Goal: Contribute content: Add original content to the website for others to see

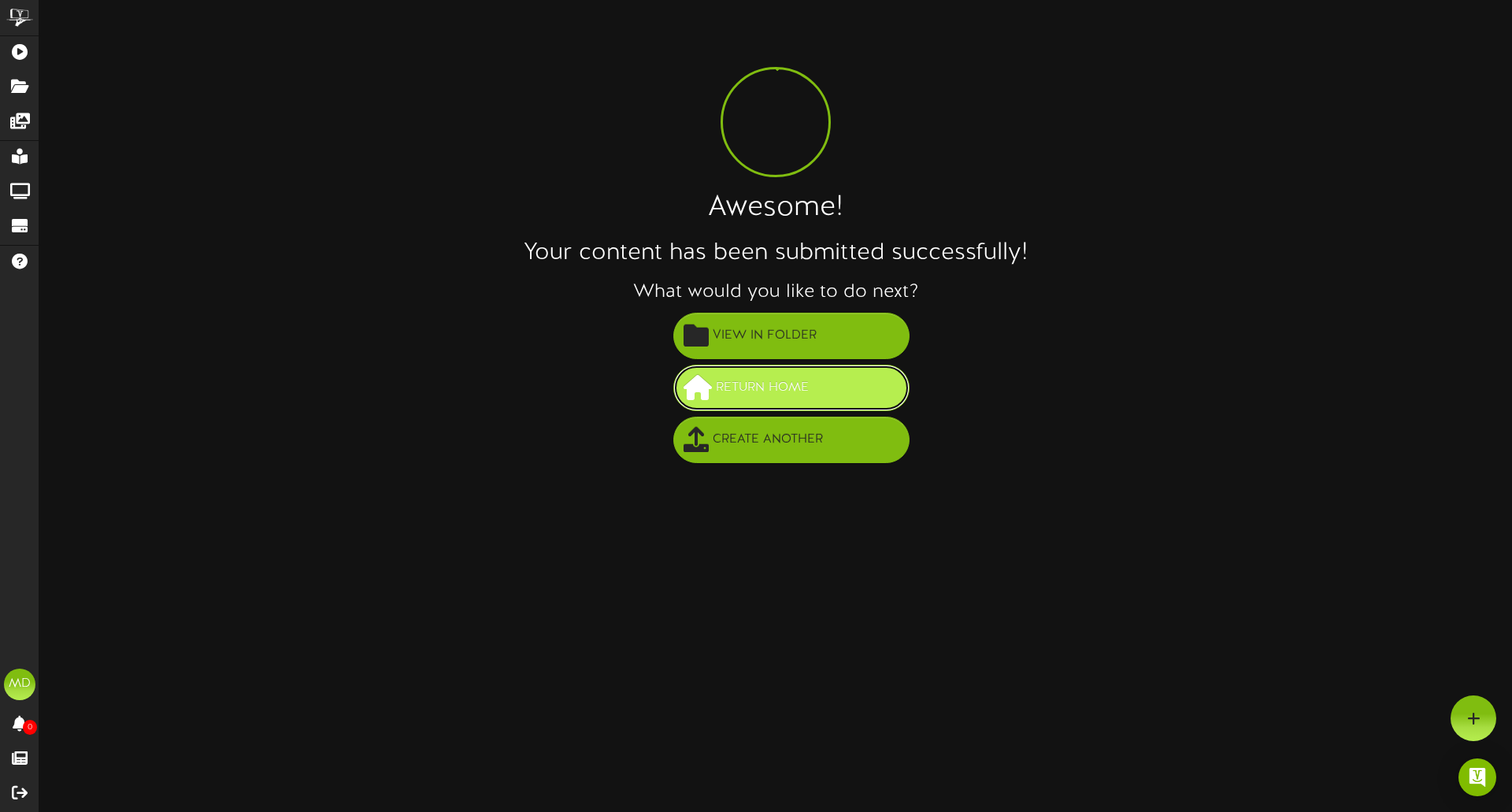
click at [789, 384] on span "Return Home" at bounding box center [762, 388] width 101 height 26
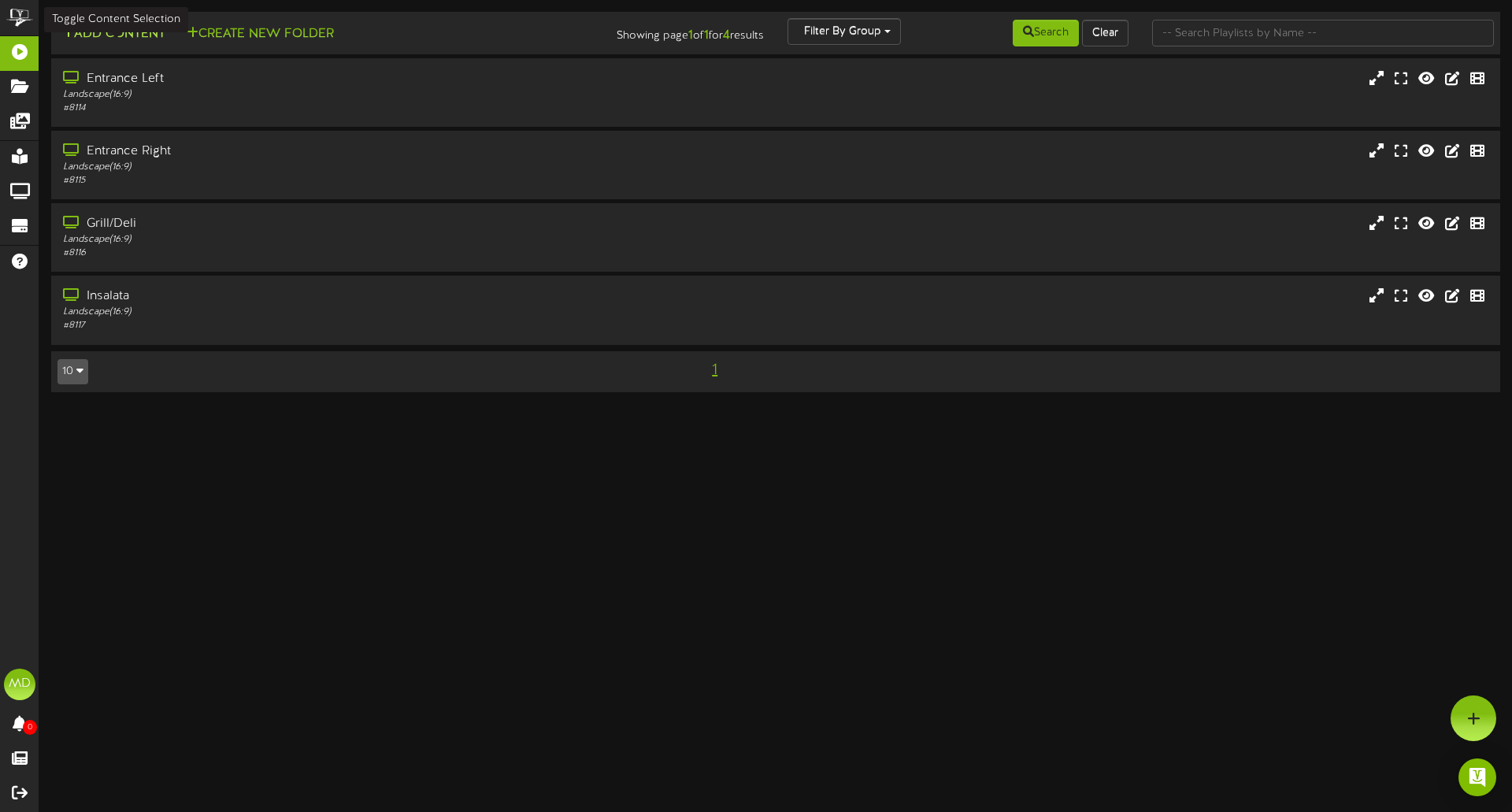
click at [111, 40] on button "Add Content" at bounding box center [113, 34] width 113 height 19
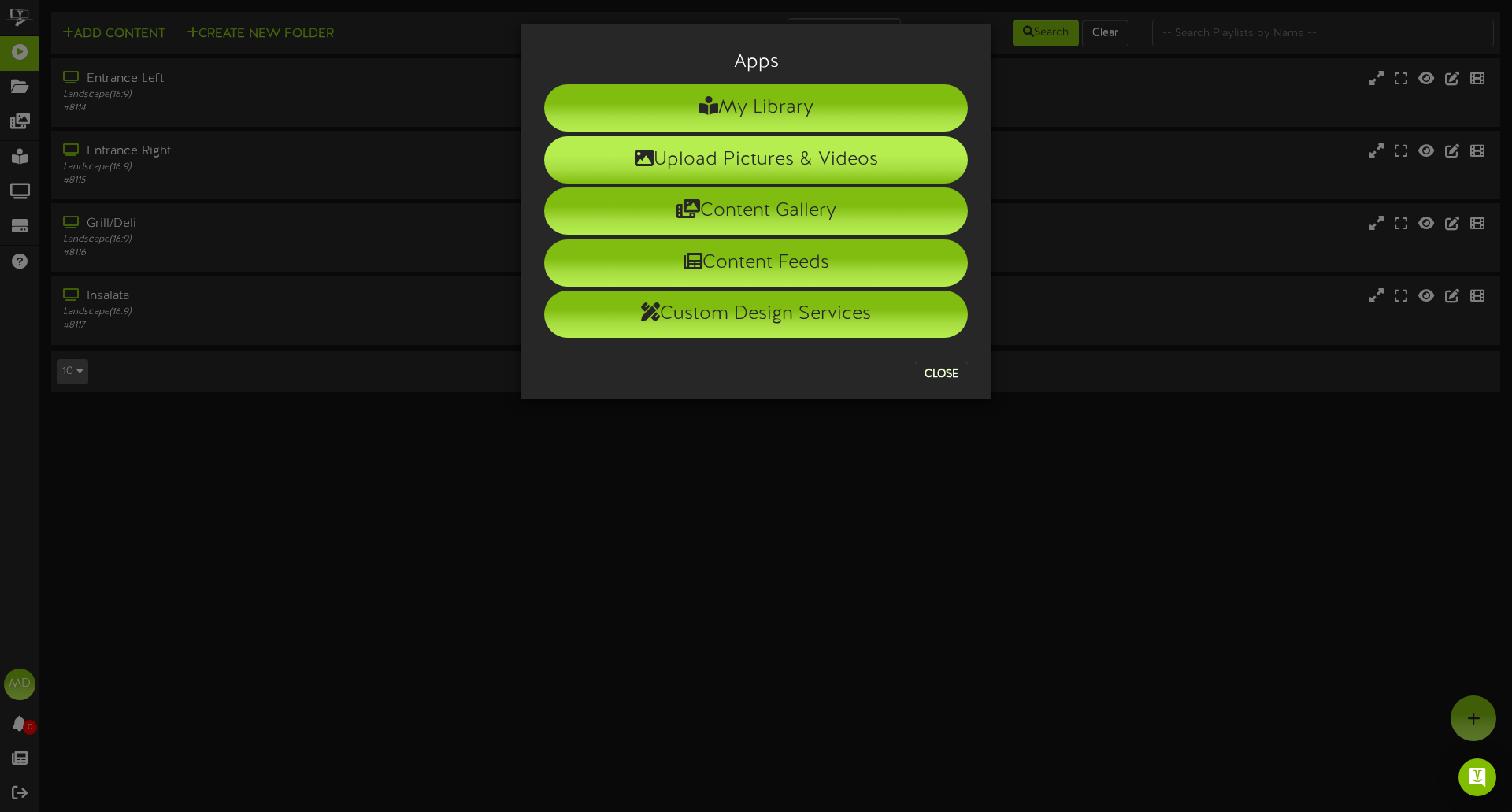
click at [782, 150] on li "Upload Pictures & Videos" at bounding box center [756, 160] width 424 height 47
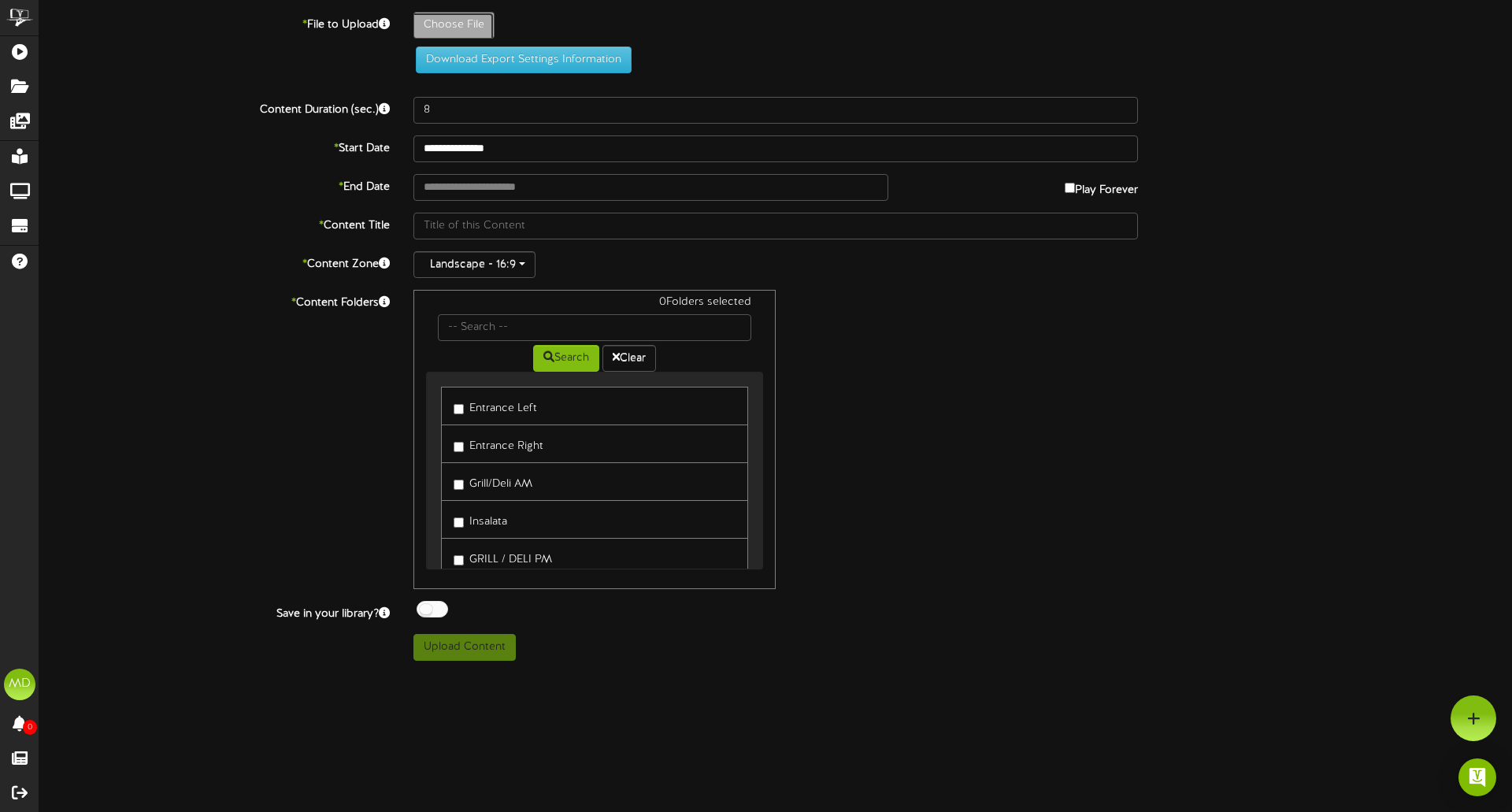
type input "**********"
type input "Seasonal081825"
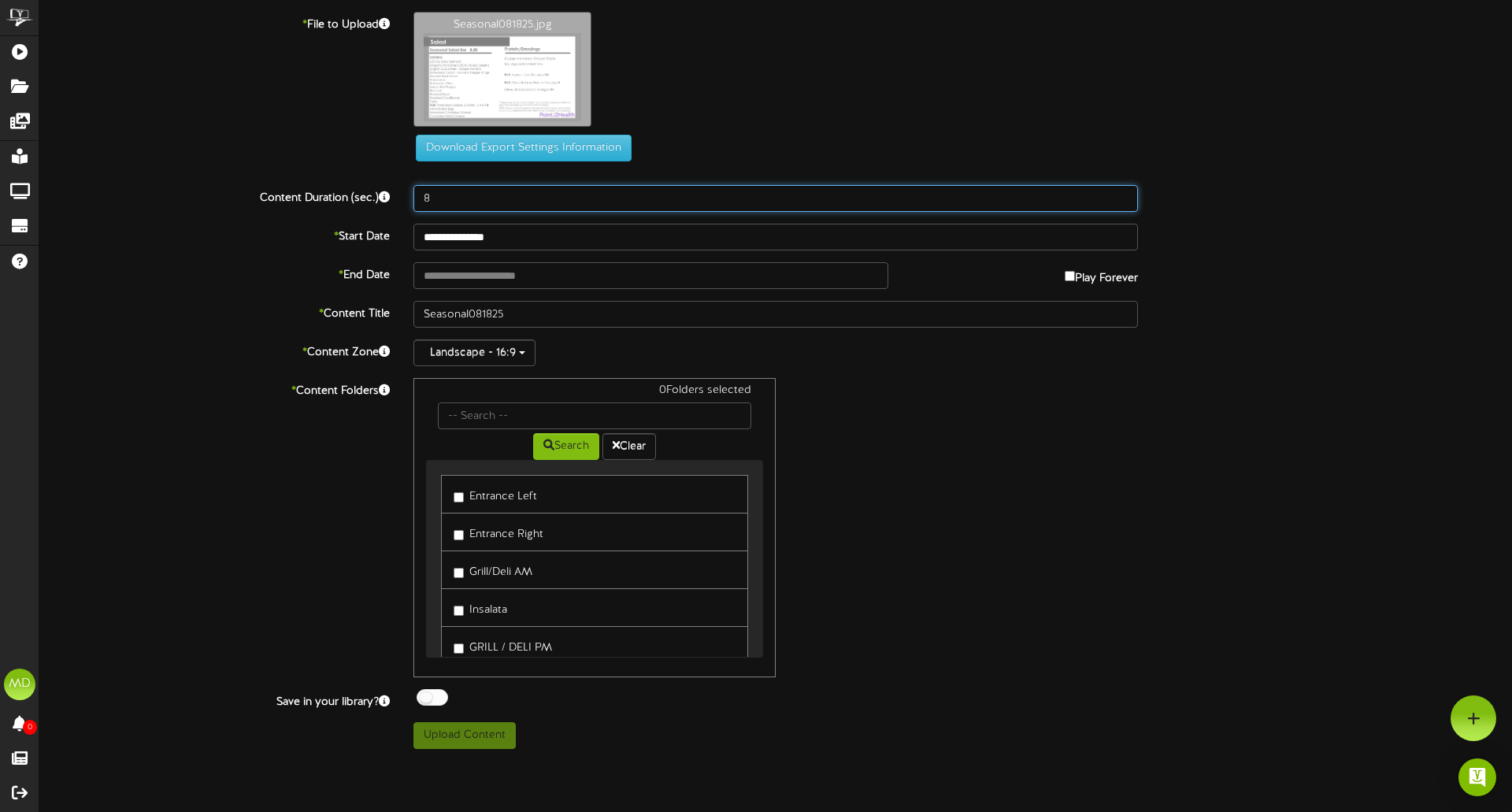
drag, startPoint x: 446, startPoint y: 196, endPoint x: 337, endPoint y: 186, distance: 109.5
click at [337, 186] on div "Content Duration (sec.) 8" at bounding box center [775, 199] width 1496 height 26
type input "600"
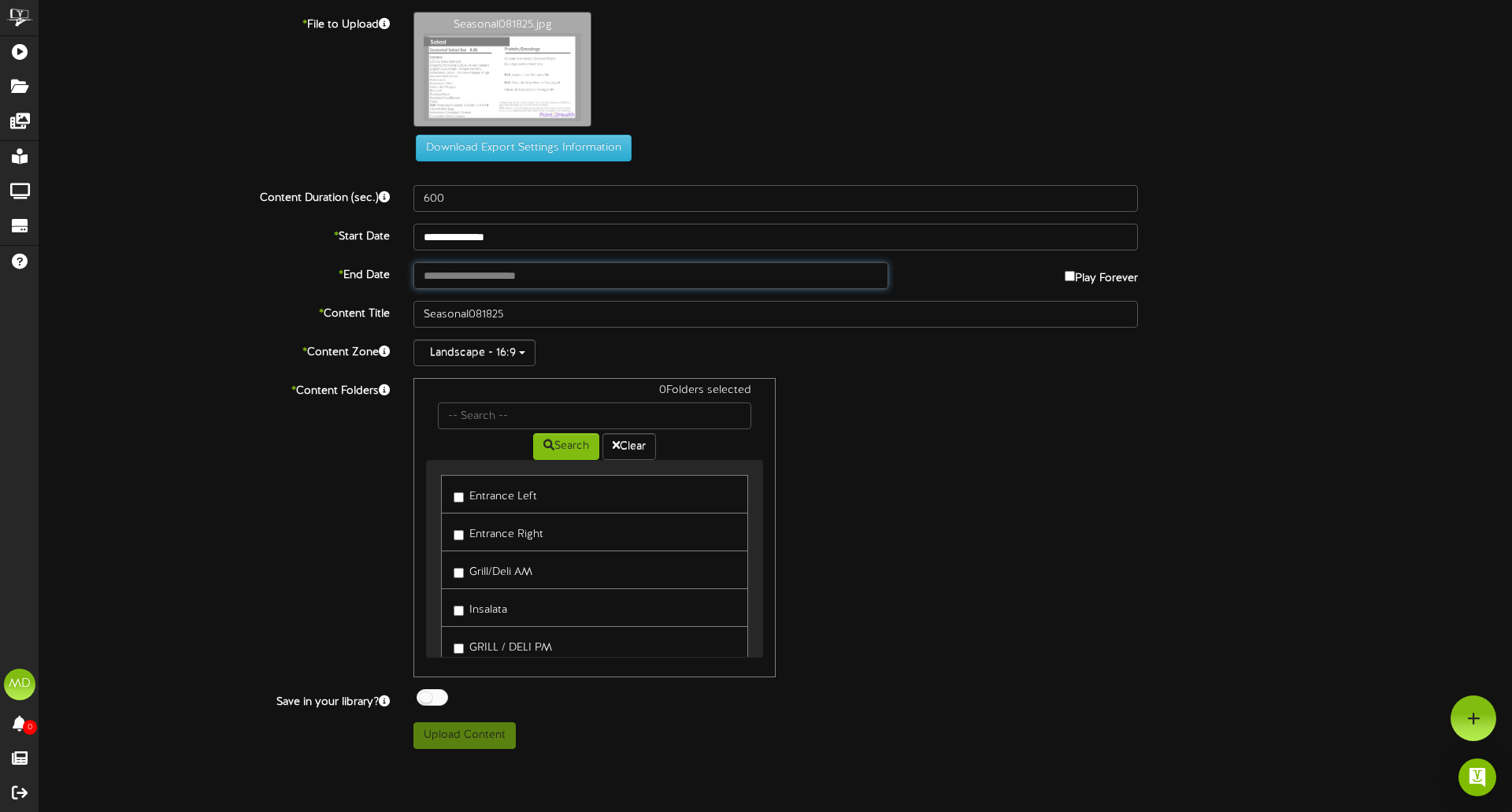
click at [540, 270] on input "text" at bounding box center [651, 275] width 475 height 26
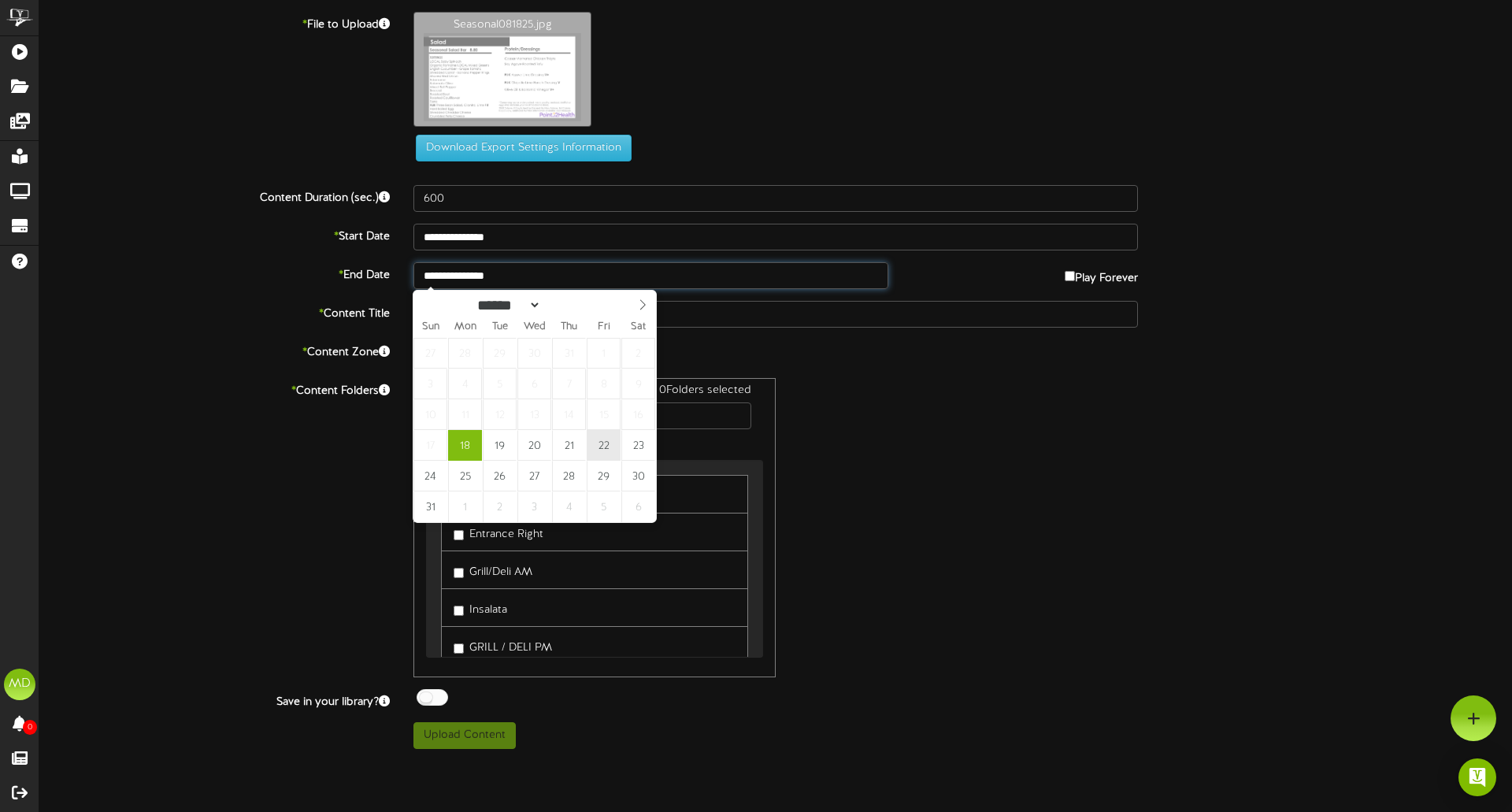
type input "**********"
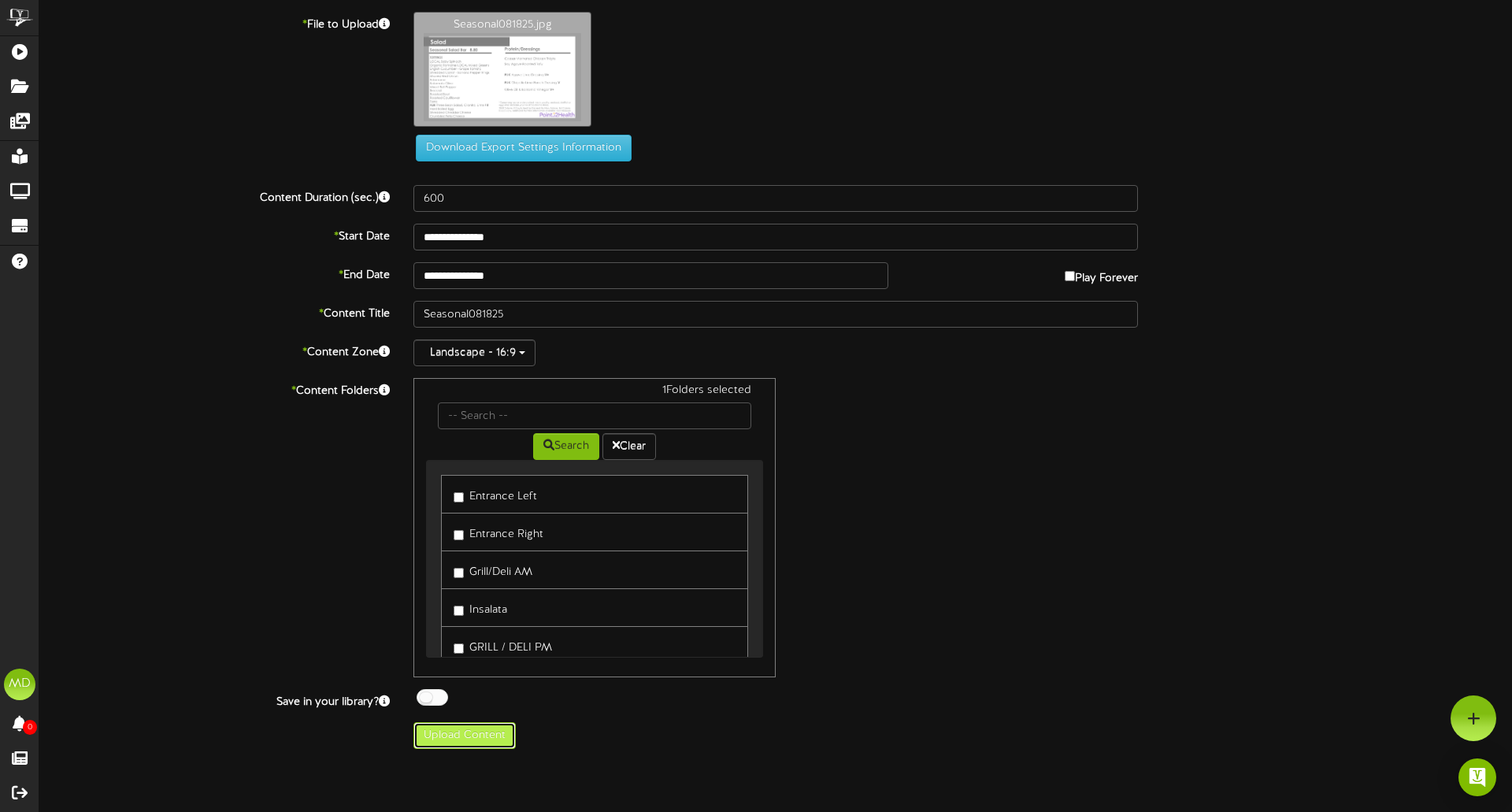
click at [478, 742] on button "Upload Content" at bounding box center [464, 736] width 102 height 26
